Goal: Use online tool/utility: Utilize a website feature to perform a specific function

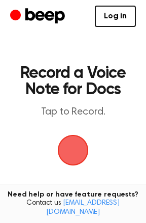
click at [77, 160] on span "button" at bounding box center [73, 150] width 38 height 38
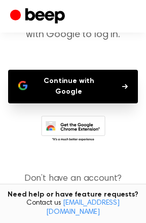
scroll to position [80, 0]
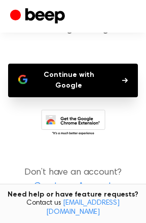
click at [80, 76] on button "Continue with Google" at bounding box center [73, 81] width 130 height 34
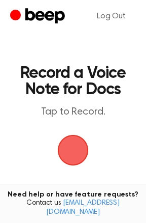
click at [71, 153] on span "button" at bounding box center [72, 149] width 39 height 39
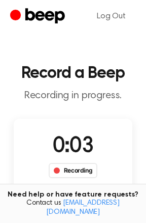
click at [76, 171] on div "Recording" at bounding box center [73, 170] width 49 height 15
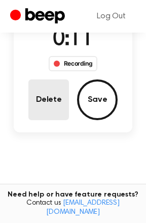
click at [63, 97] on button "Delete" at bounding box center [48, 99] width 41 height 41
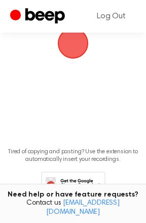
scroll to position [66, 0]
